Goal: Task Accomplishment & Management: Manage account settings

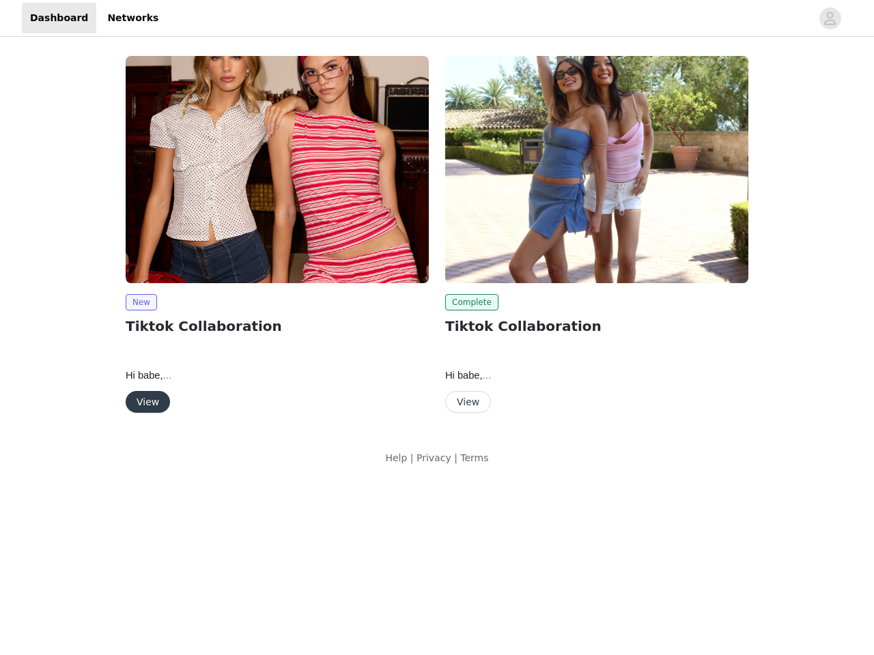
click at [437, 241] on div "Complete Tiktok Collaboration Hi babe, We are so happy to move forward with a c…" at bounding box center [596, 237] width 319 height 379
click at [437, 18] on div at bounding box center [489, 18] width 644 height 31
click at [830, 18] on icon "avatar" at bounding box center [829, 19] width 13 height 22
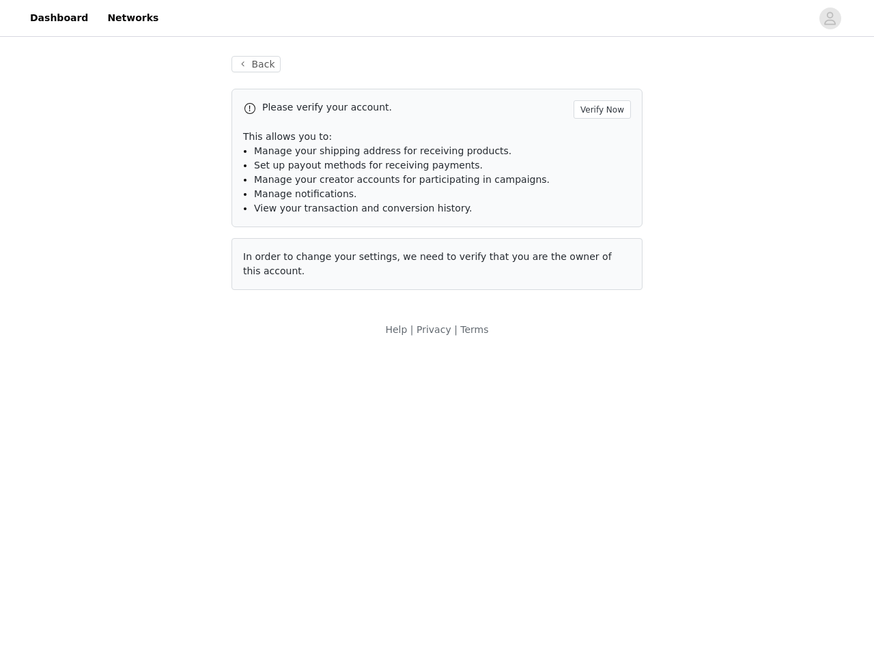
click at [141, 302] on div "Back Please verify your account. Verify Now This allows you to: Manage your shi…" at bounding box center [437, 197] width 874 height 314
click at [147, 402] on body "Dashboard Networks Back Please verify your account. Verify Now This allows you …" at bounding box center [437, 327] width 874 height 655
click at [597, 169] on li "Set up payout methods for receiving payments." at bounding box center [442, 165] width 377 height 14
